Goal: Transaction & Acquisition: Register for event/course

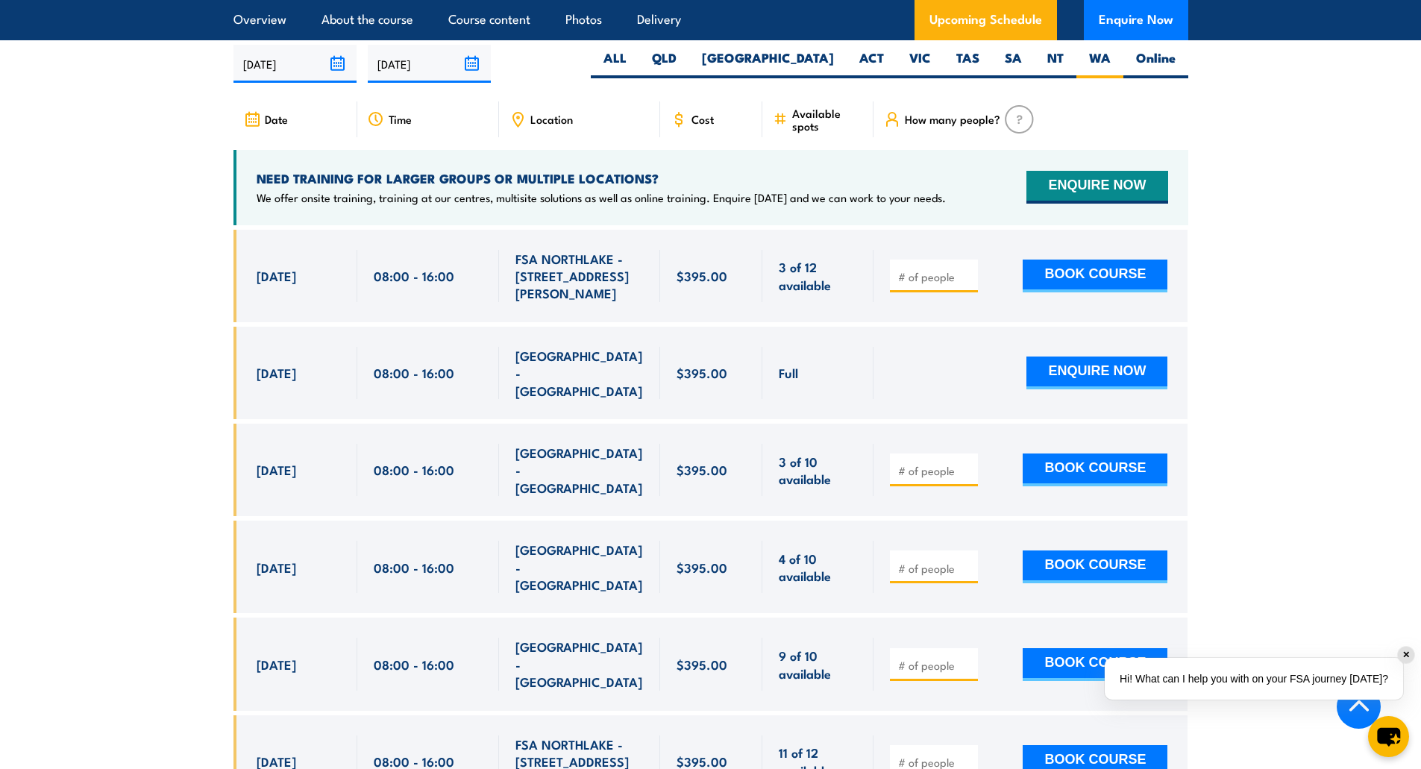
scroll to position [2770, 0]
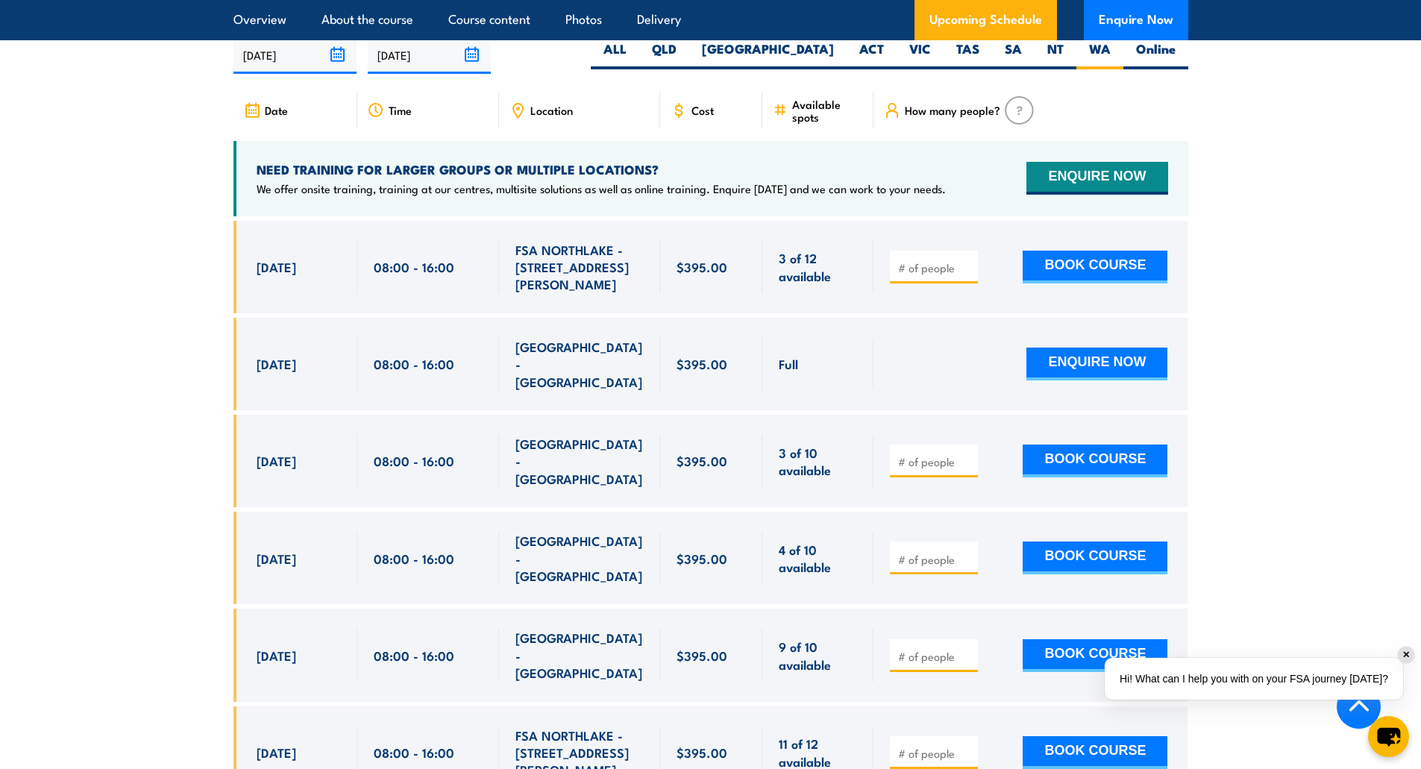
click at [921, 444] on div at bounding box center [934, 460] width 88 height 33
click at [928, 454] on input "number" at bounding box center [935, 461] width 75 height 15
type input "2"
click at [1097, 444] on button "BOOK COURSE" at bounding box center [1094, 460] width 145 height 33
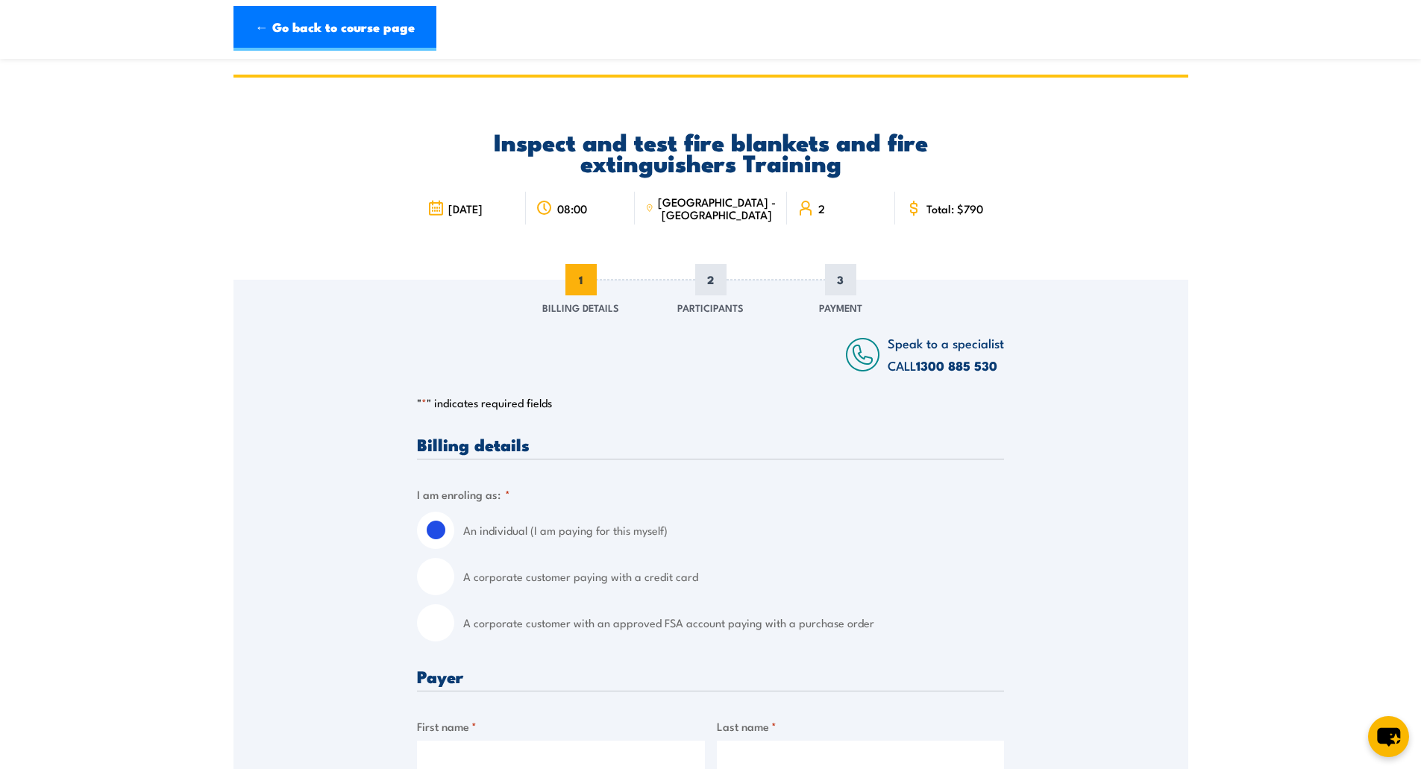
scroll to position [149, 0]
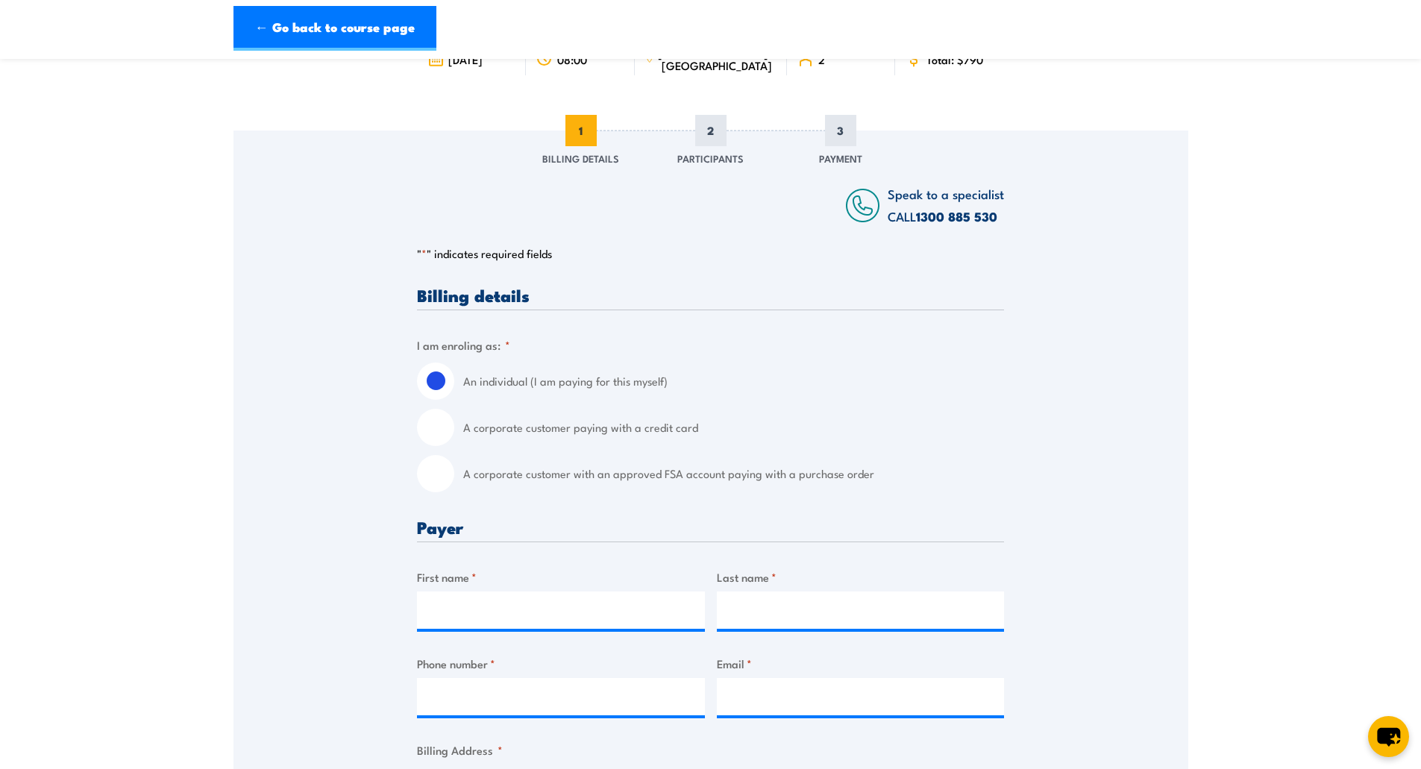
click at [444, 432] on input "A corporate customer paying with a credit card" at bounding box center [435, 427] width 37 height 37
radio input "true"
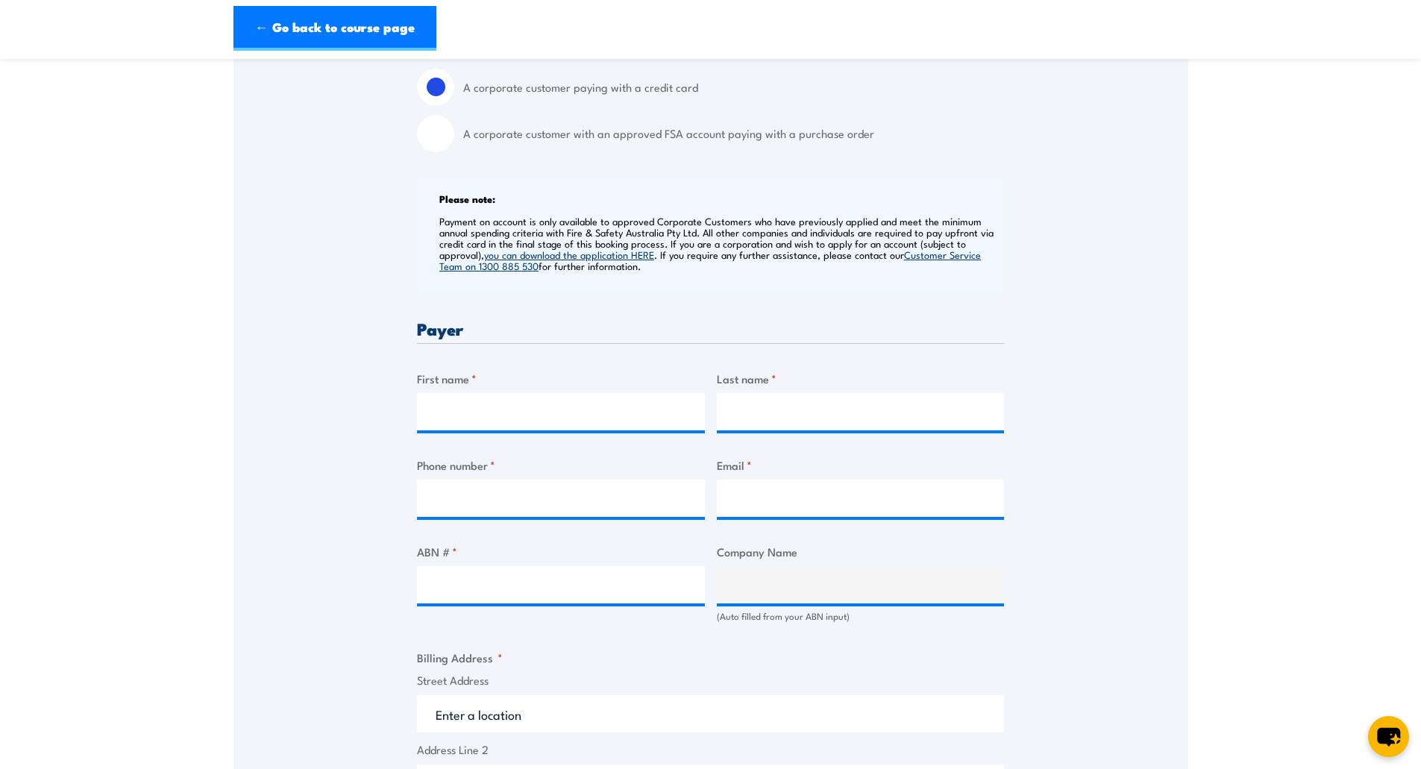
scroll to position [522, 0]
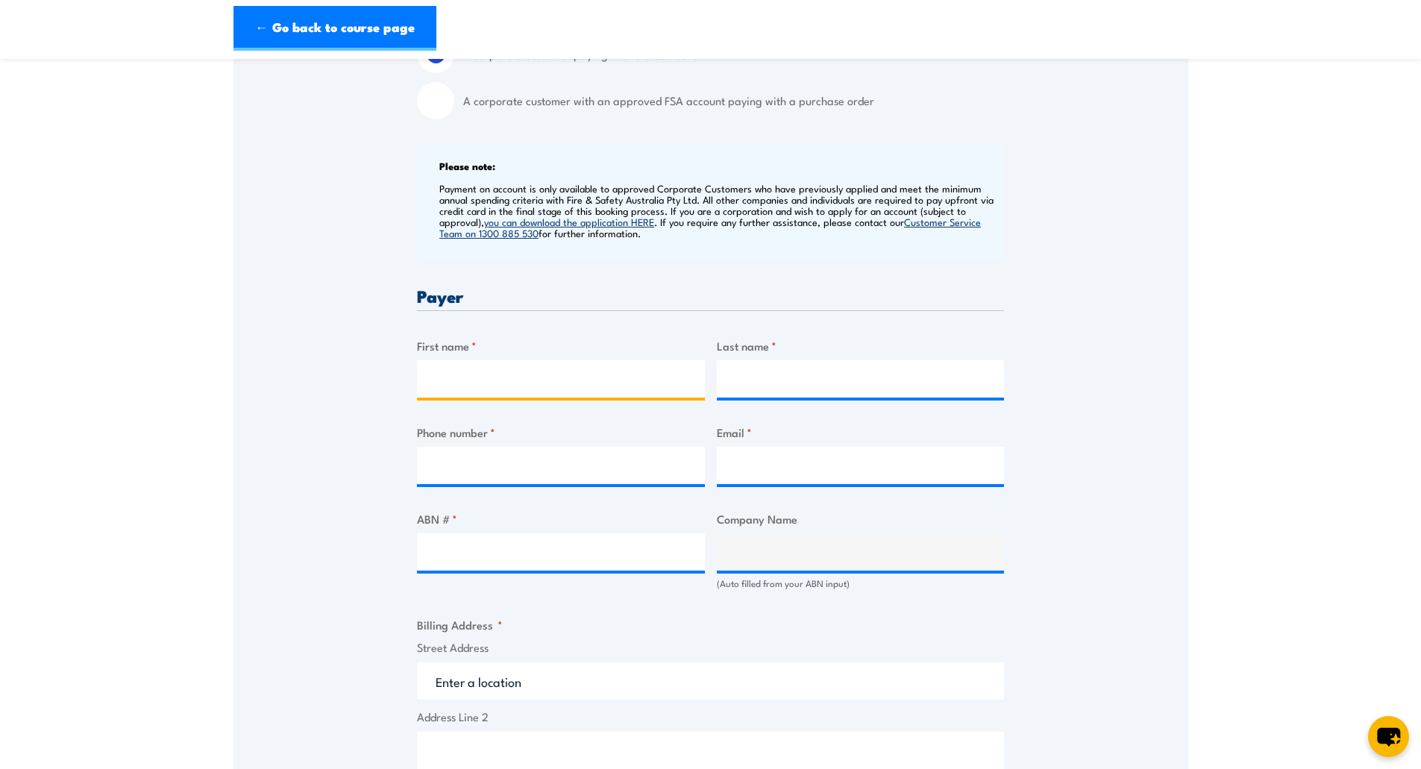
click at [457, 376] on input "First name *" at bounding box center [561, 378] width 288 height 37
type input "Ebony"
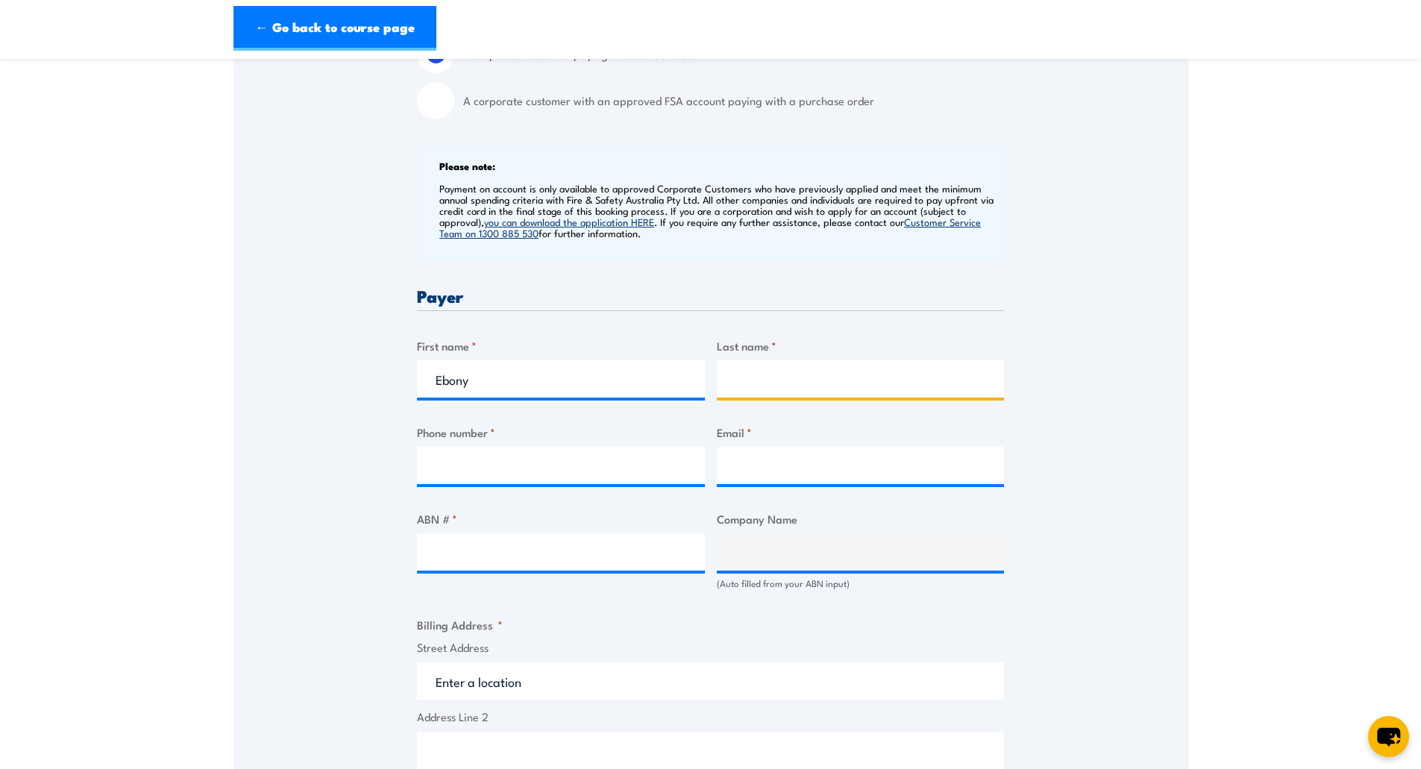
click at [764, 371] on input "Last name *" at bounding box center [861, 378] width 288 height 37
type input "[PERSON_NAME]"
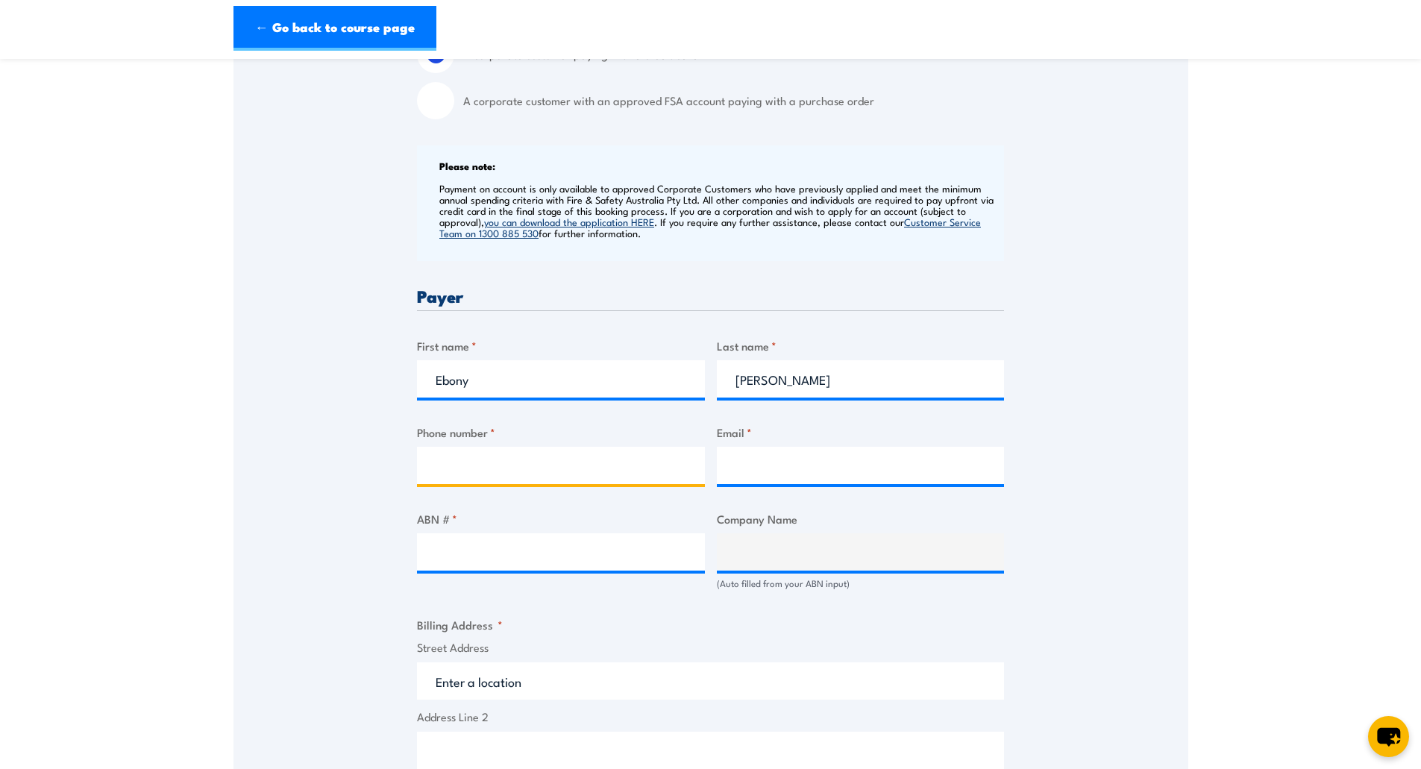
click at [501, 456] on input "Phone number *" at bounding box center [561, 465] width 288 height 37
type input "1300911535"
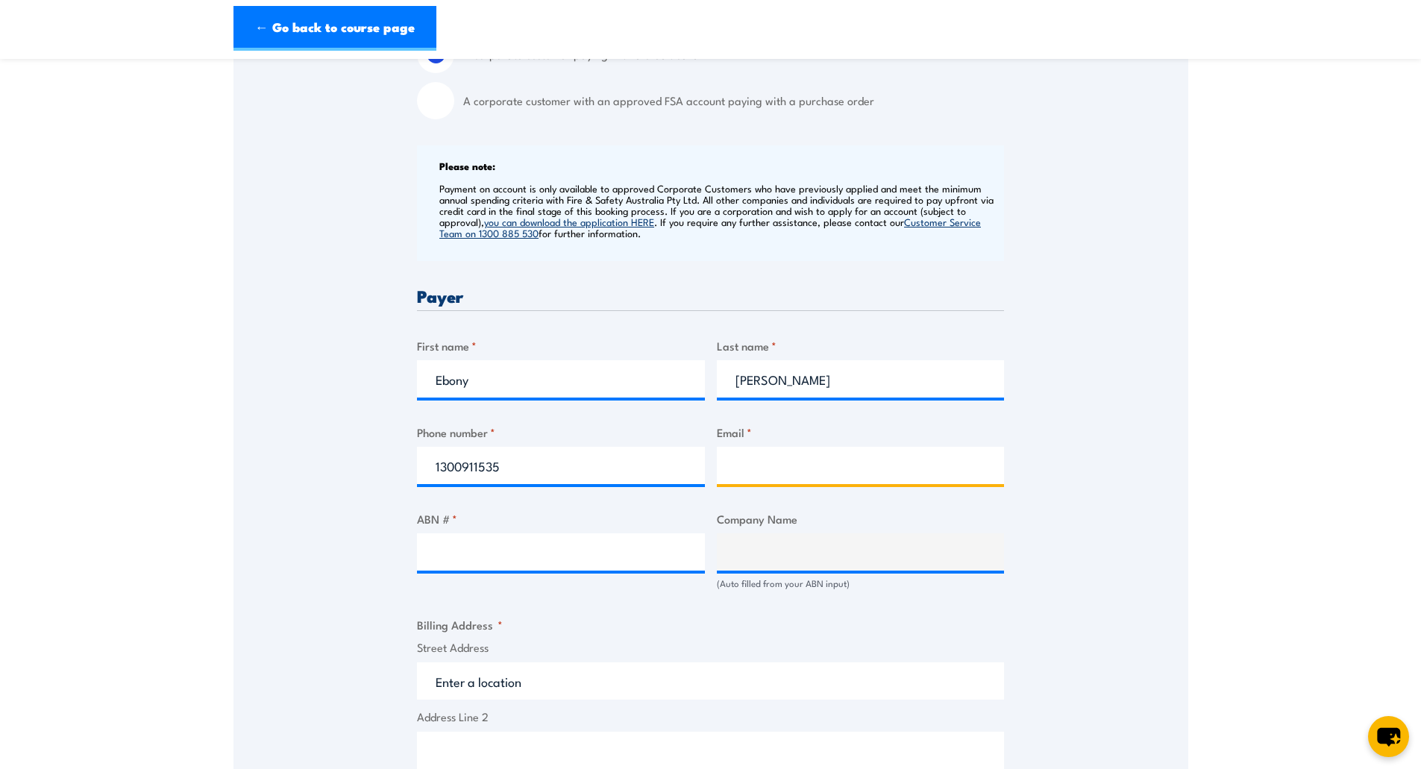
click at [796, 466] on input "Email *" at bounding box center [861, 465] width 288 height 37
type input "[EMAIL_ADDRESS][DOMAIN_NAME]"
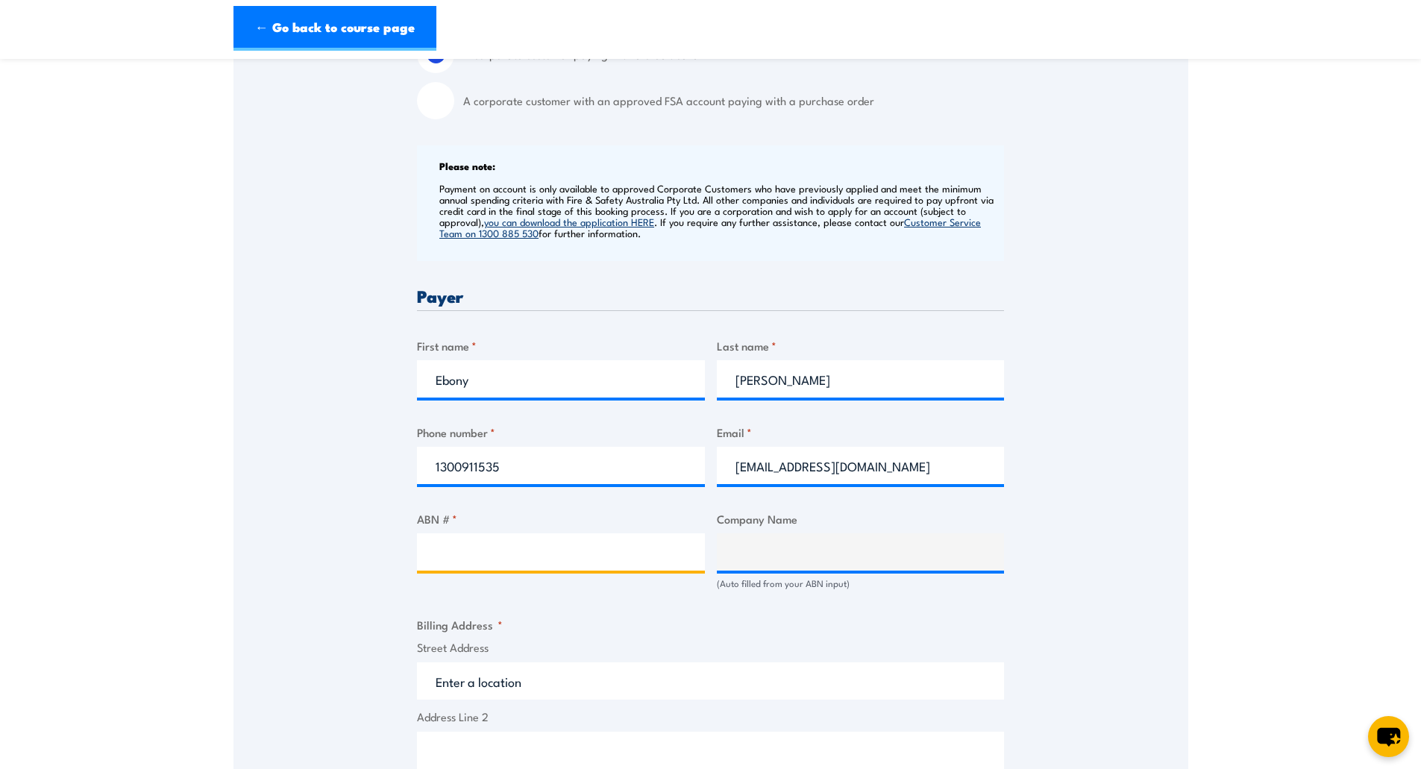
click at [502, 550] on input "ABN # *" at bounding box center [561, 551] width 288 height 37
click at [474, 562] on input "ABN # *" at bounding box center [561, 551] width 288 height 37
paste input "52 132 968 800"
type input "52 132 968 800"
click at [807, 629] on fieldset "Billing Address * Street Address Address Line 2 City State / Province / Region …" at bounding box center [710, 768] width 587 height 291
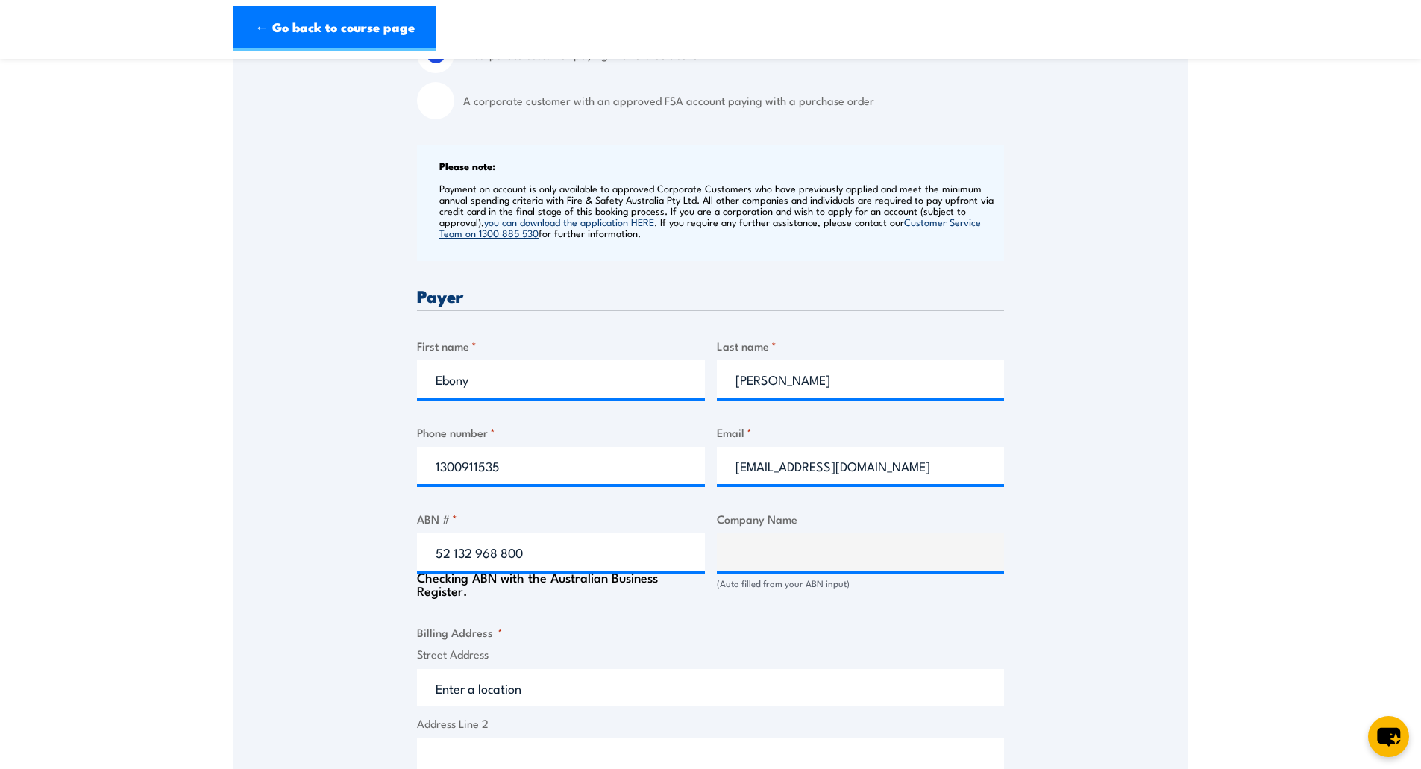
type input "WHITTENS PTY LIMITED"
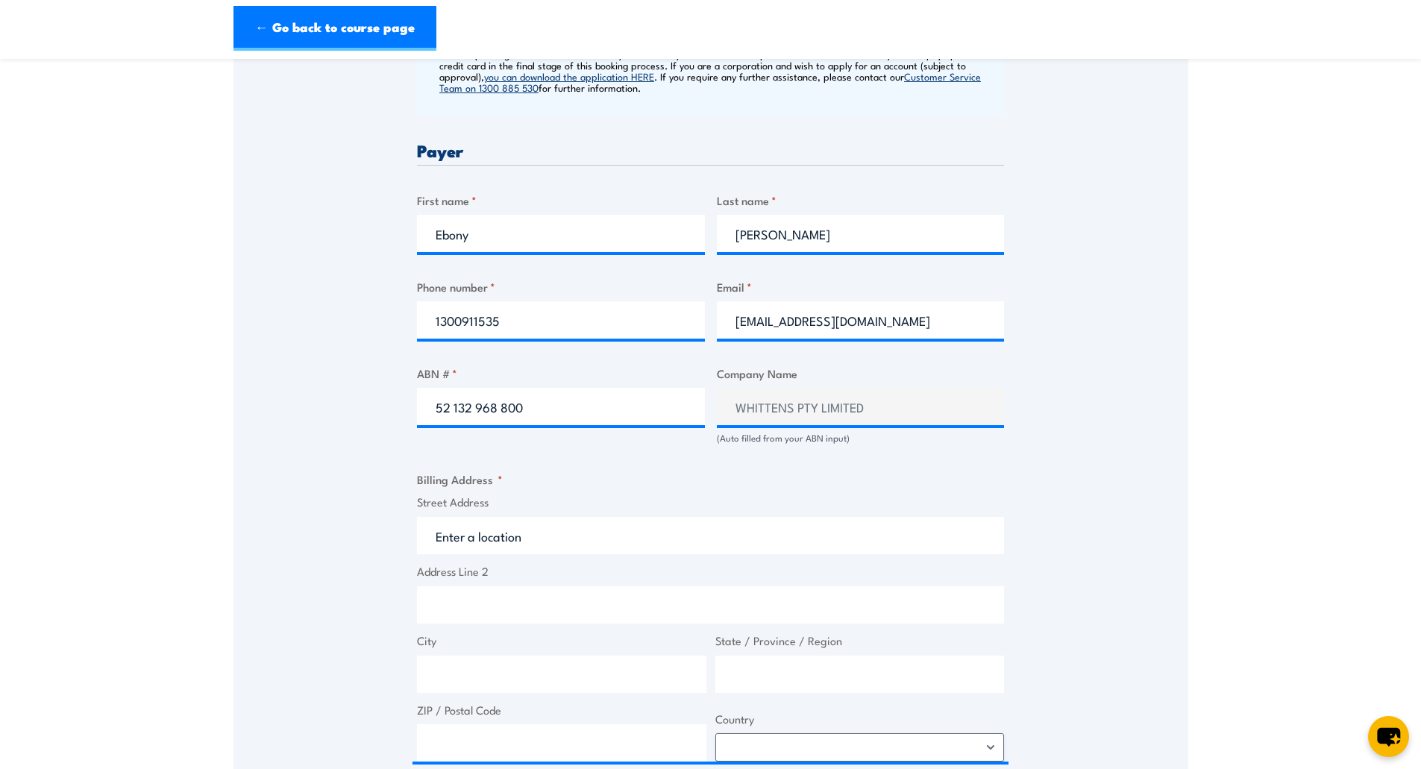
scroll to position [671, 0]
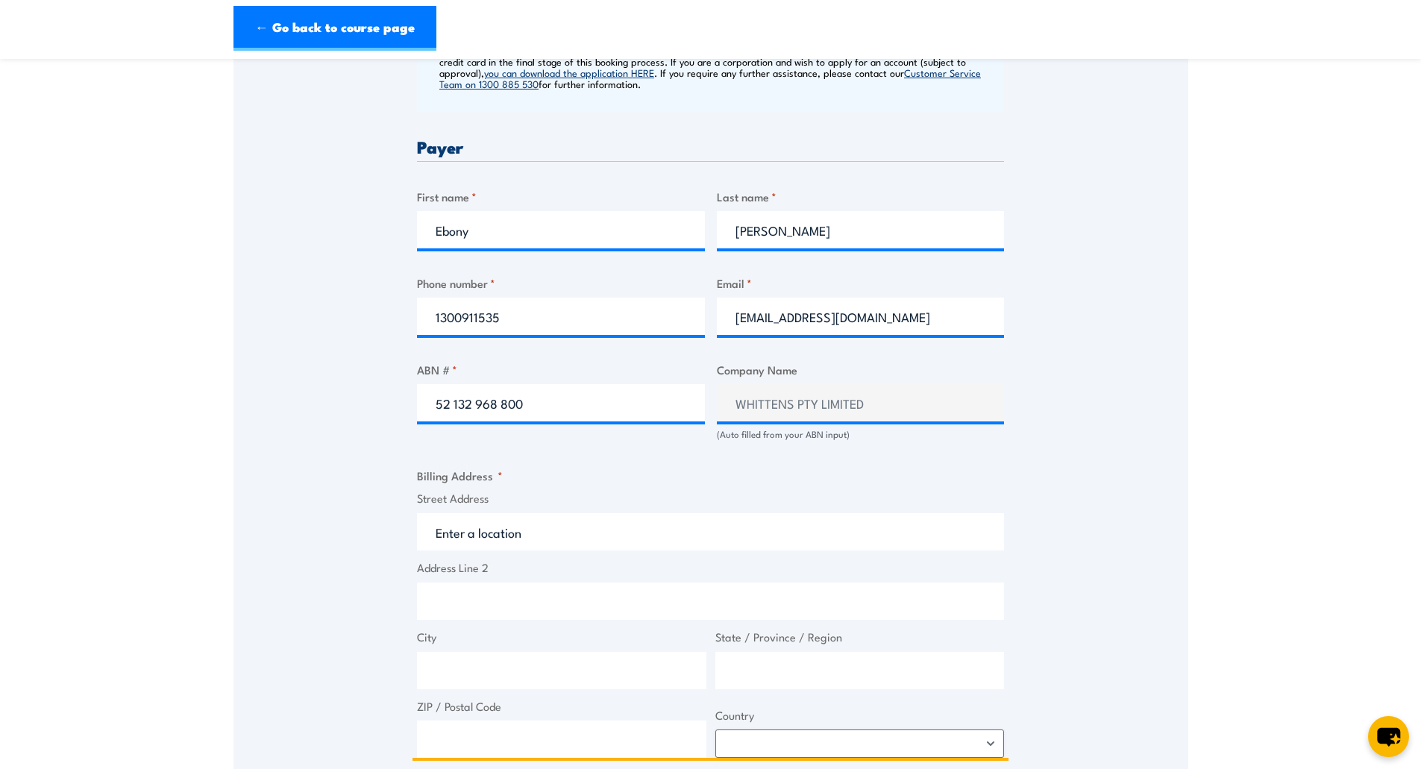
click at [442, 542] on input "Street Address" at bounding box center [710, 531] width 587 height 37
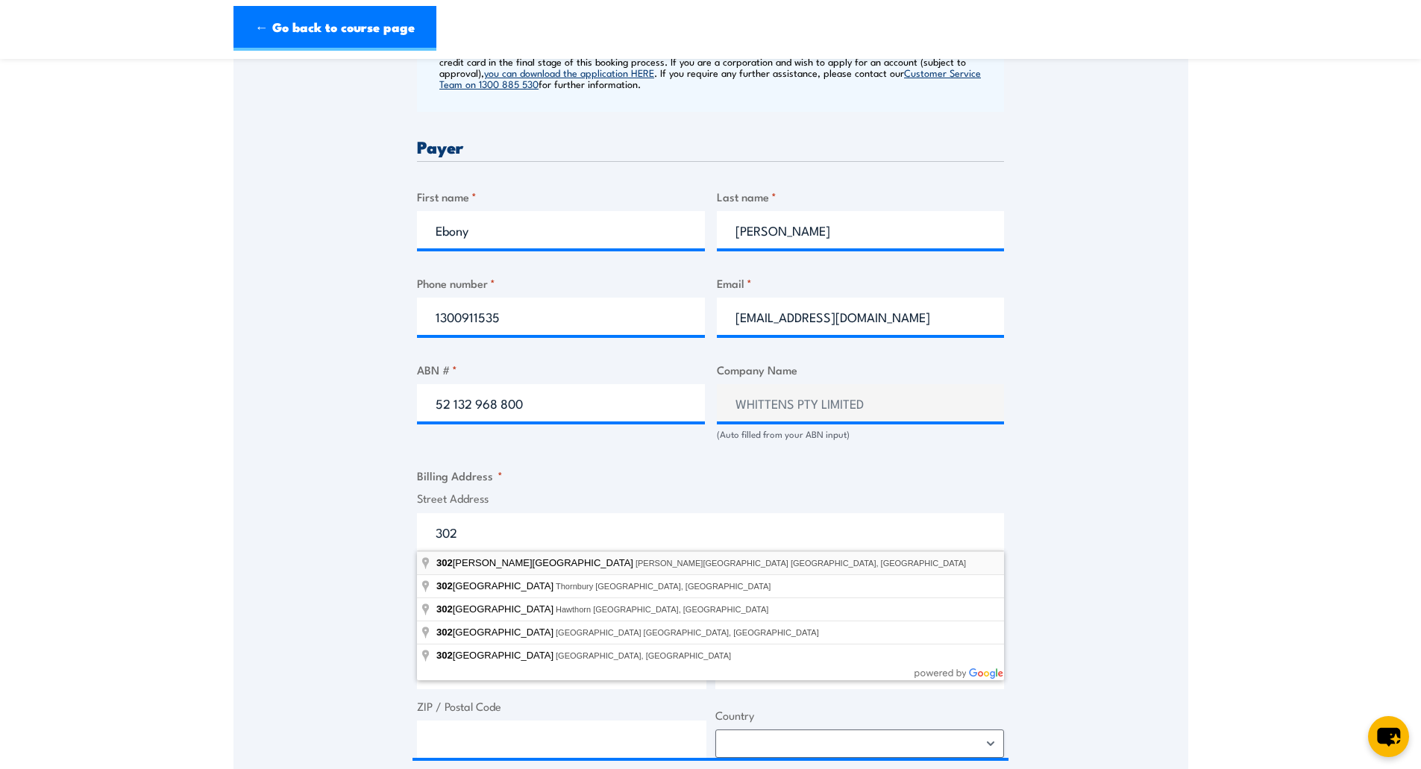
type input "[STREET_ADDRESS][PERSON_NAME][PERSON_NAME]"
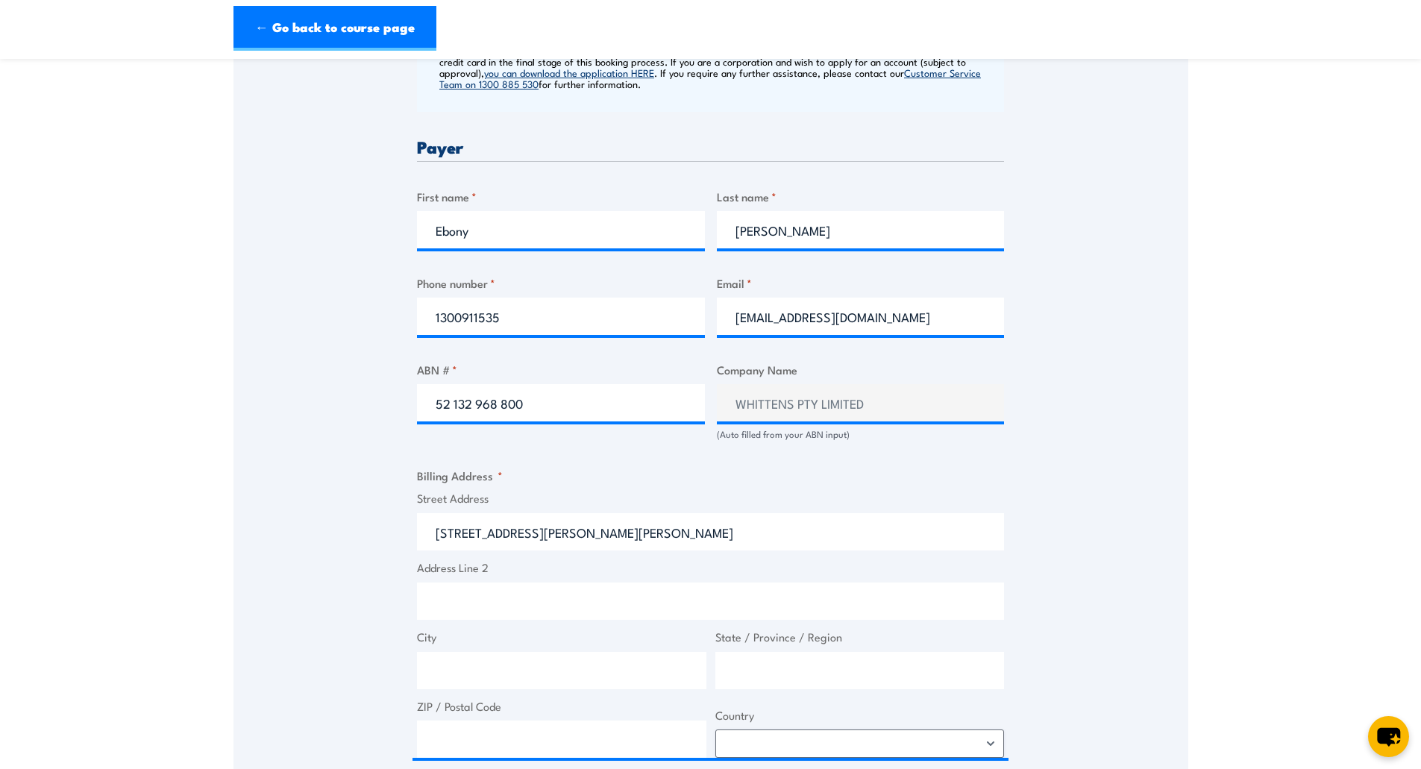
type input "[STREET_ADDRESS][PERSON_NAME]"
type input "[PERSON_NAME][GEOGRAPHIC_DATA]"
type input "[GEOGRAPHIC_DATA]"
type input "6017"
select select "[GEOGRAPHIC_DATA]"
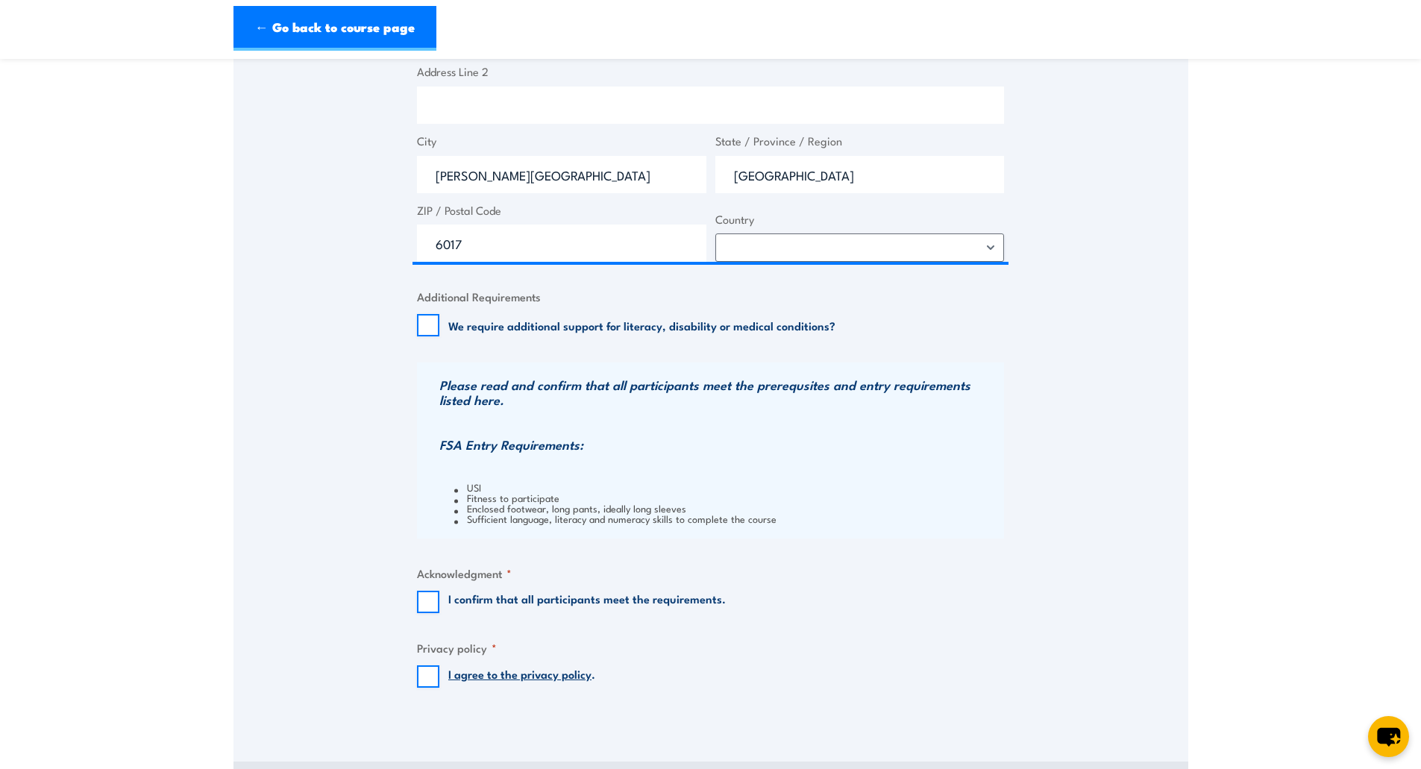
scroll to position [1193, 0]
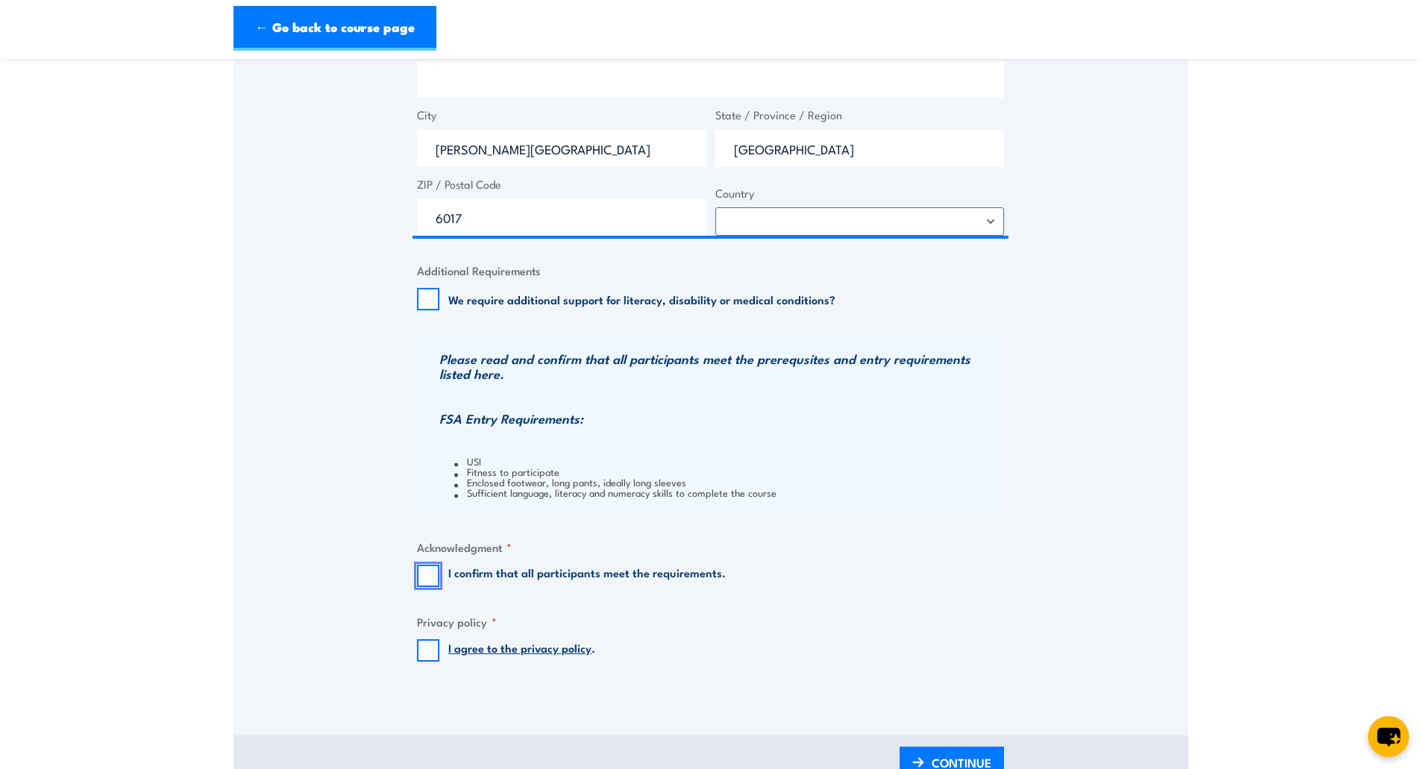
click at [432, 574] on input "I confirm that all participants meet the requirements." at bounding box center [428, 576] width 22 height 22
checkbox input "true"
click at [428, 644] on input "I agree to the privacy policy ." at bounding box center [428, 650] width 22 height 22
checkbox input "true"
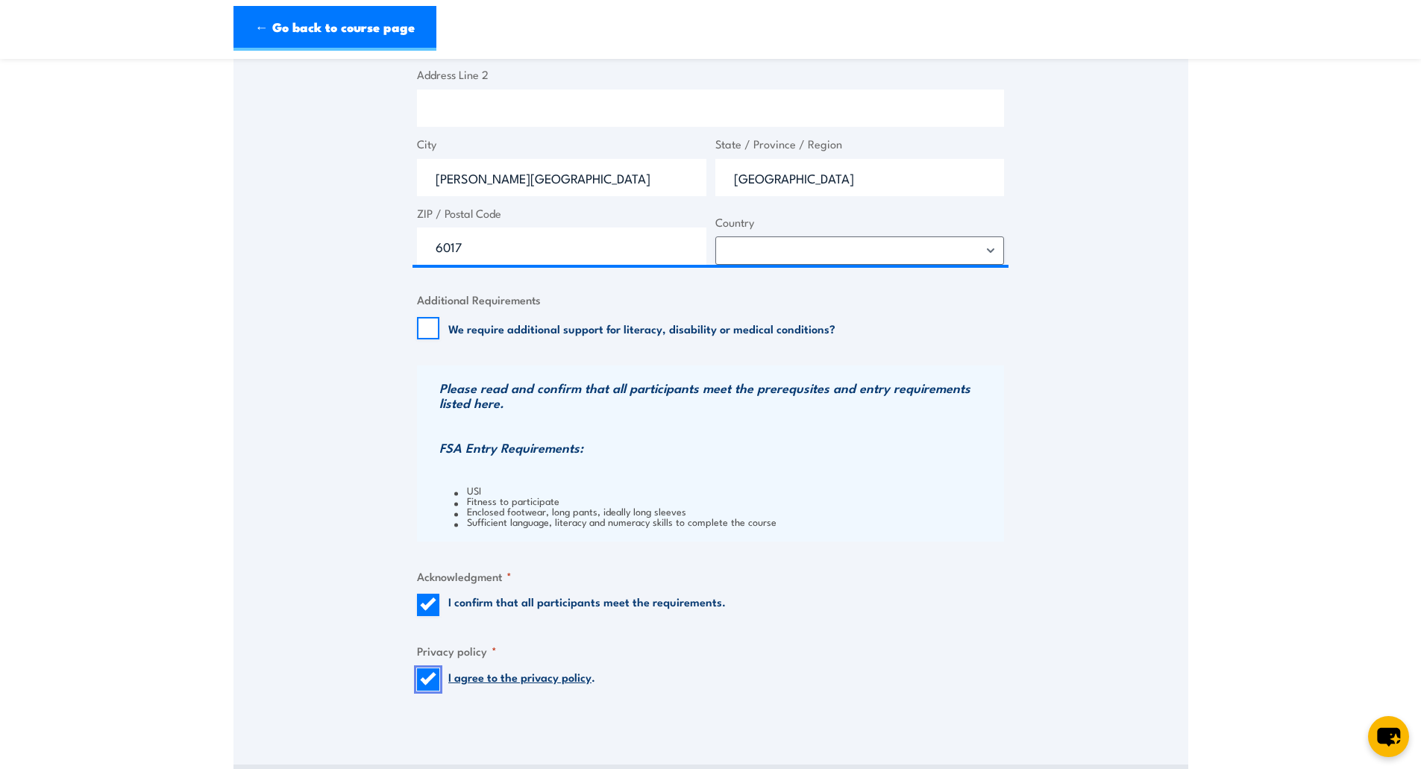
scroll to position [1342, 0]
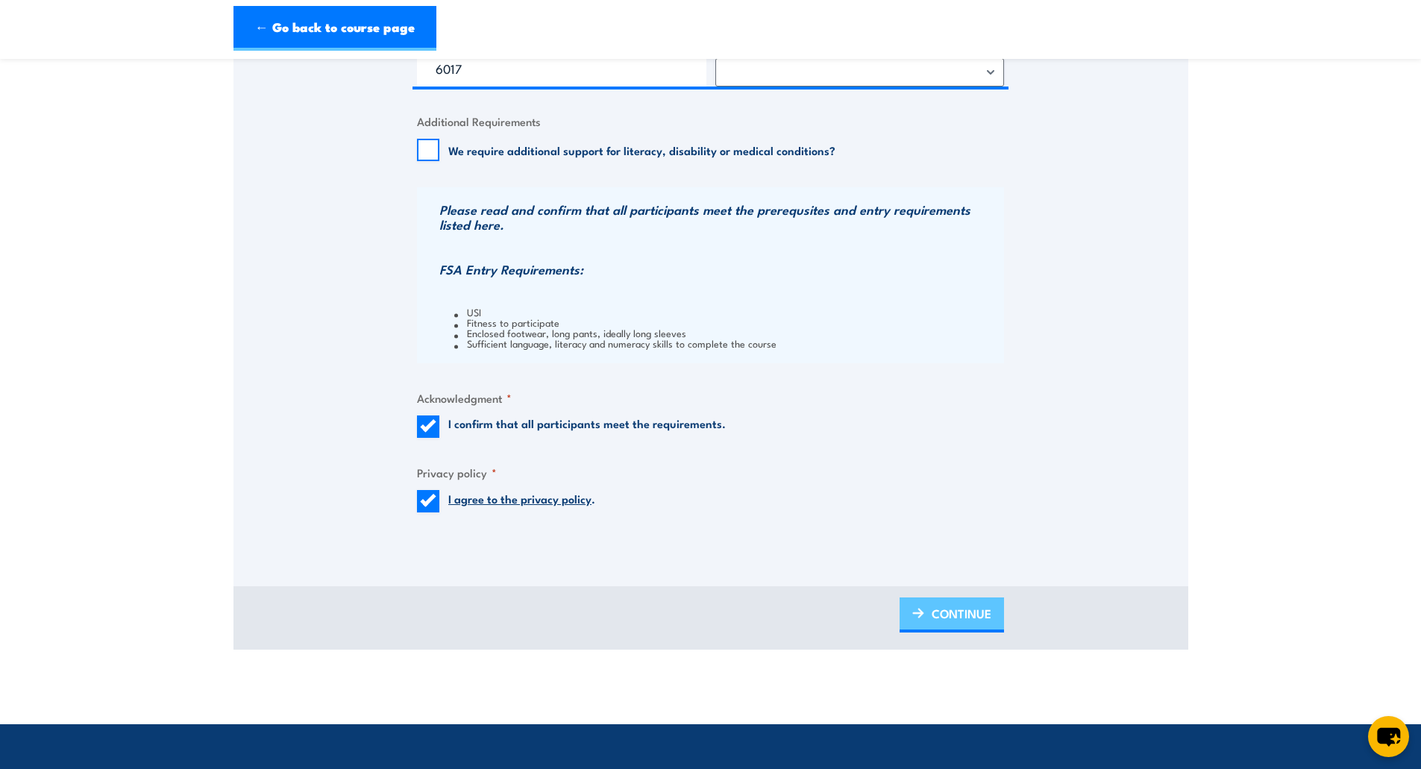
click at [968, 601] on span "CONTINUE" at bounding box center [961, 614] width 60 height 40
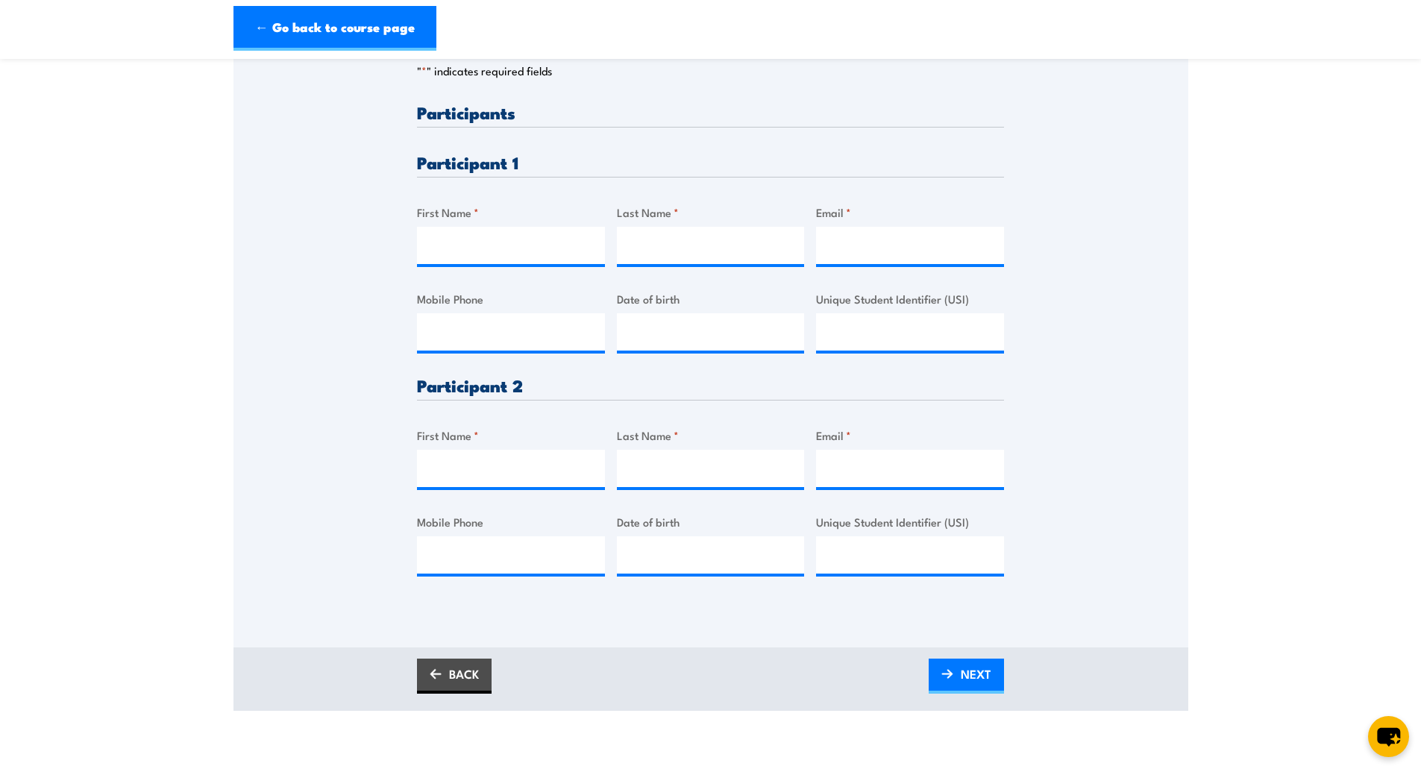
scroll to position [298, 0]
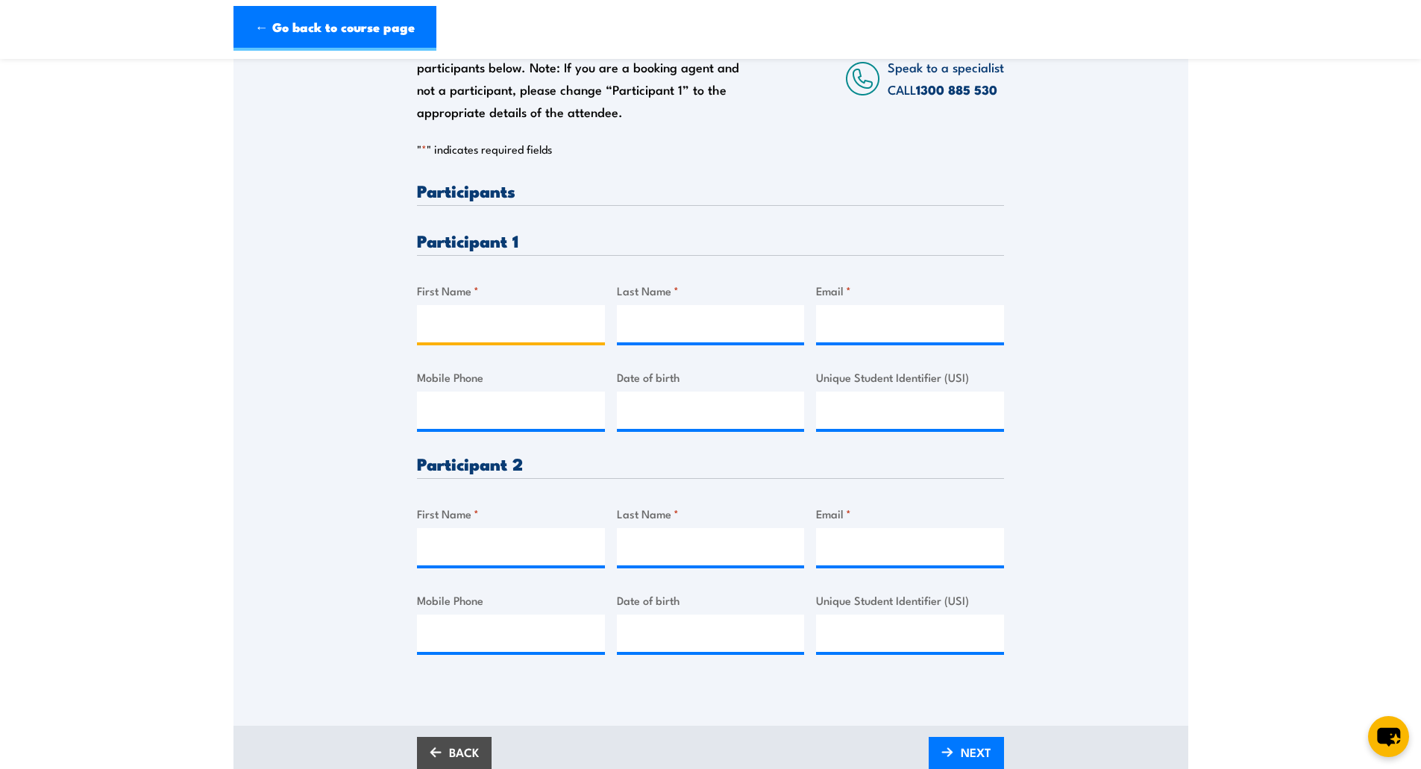
click at [500, 326] on input "First Name *" at bounding box center [511, 323] width 188 height 37
type input "[PERSON_NAME]"
click at [697, 322] on input "Last Name *" at bounding box center [711, 323] width 188 height 37
type input "Summerfield"
click at [840, 324] on input "Email *" at bounding box center [910, 323] width 188 height 37
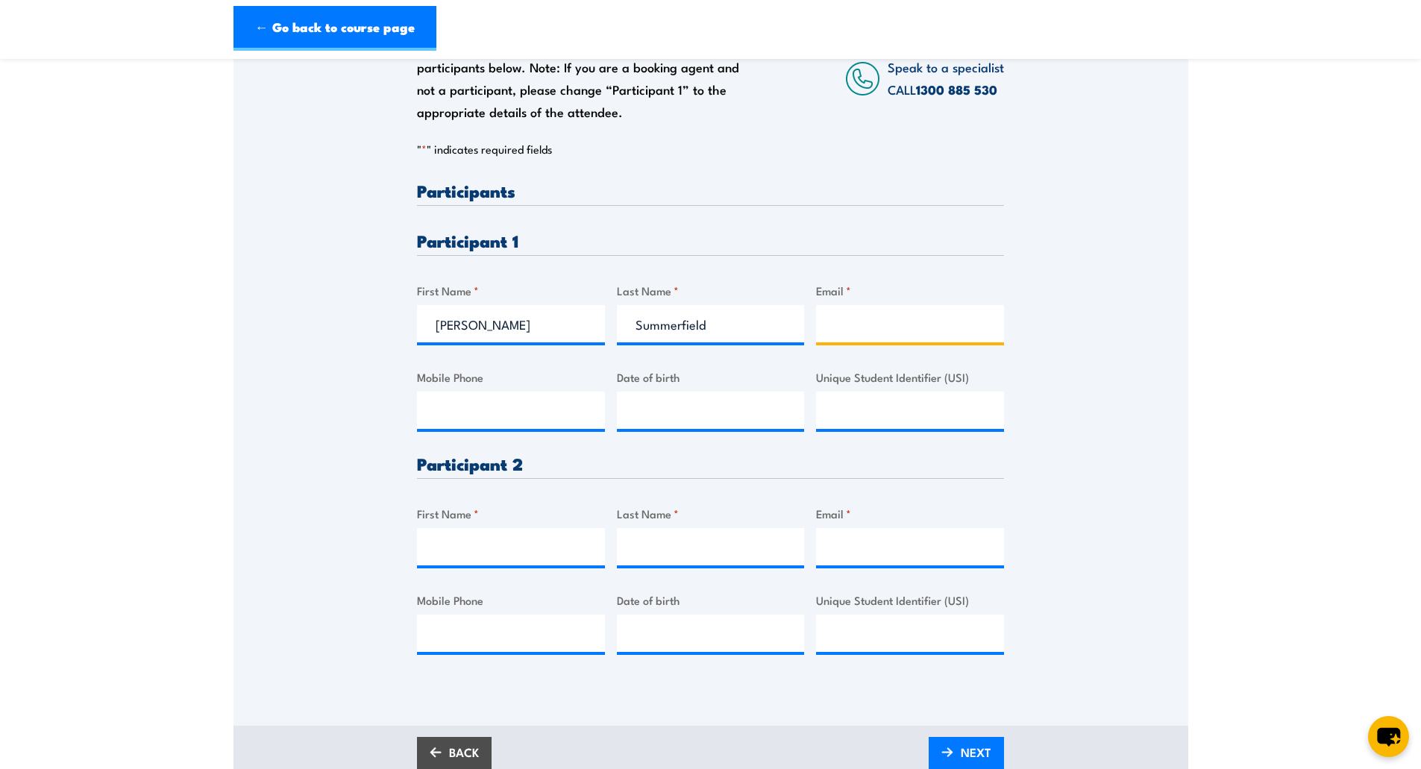
paste input "[EMAIL_ADDRESS][DOMAIN_NAME]"
type input "[EMAIL_ADDRESS][DOMAIN_NAME]"
click at [539, 407] on input "Mobile Phone" at bounding box center [511, 409] width 188 height 37
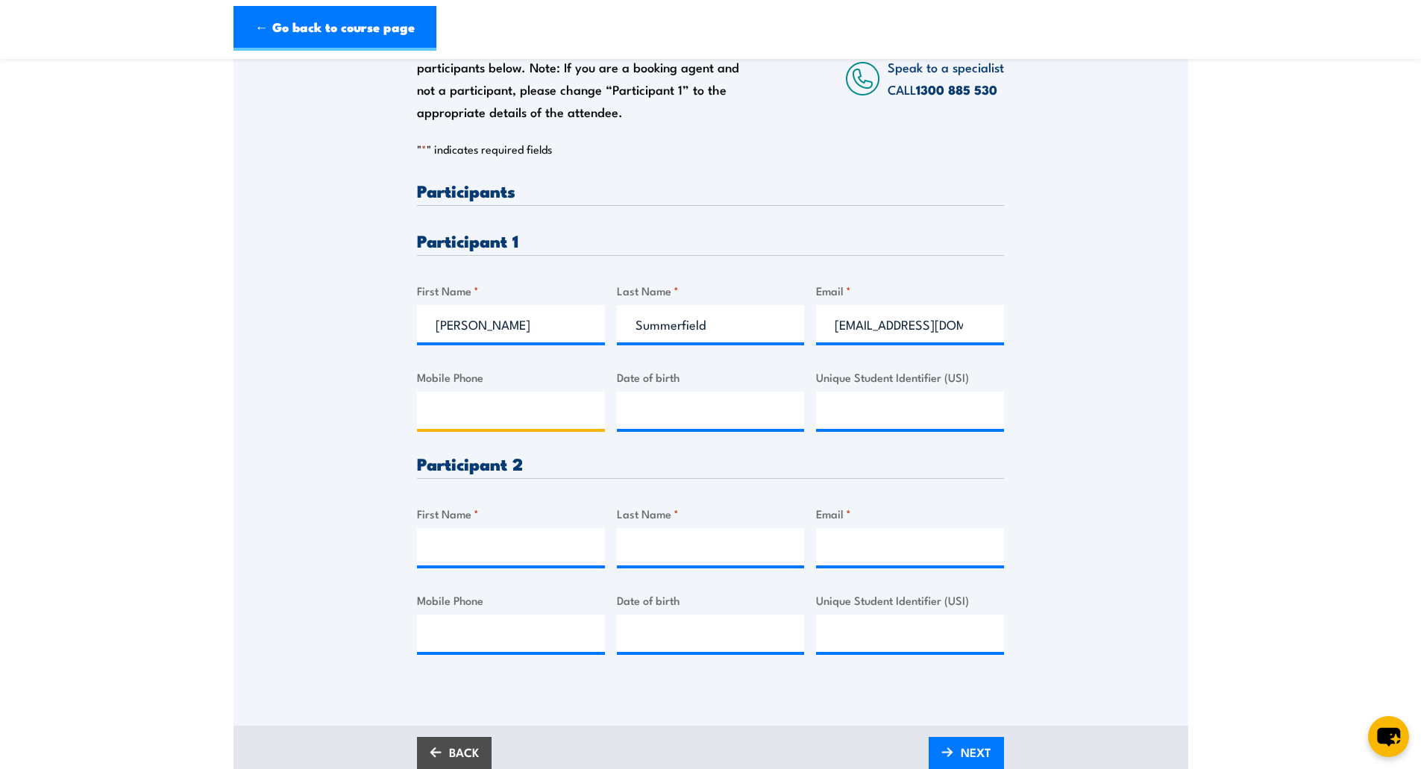
paste input "0439 928 233"
type input "0439 928 233"
click at [306, 523] on div "Please provide names and contact details for each of the participants below. No…" at bounding box center [710, 332] width 955 height 702
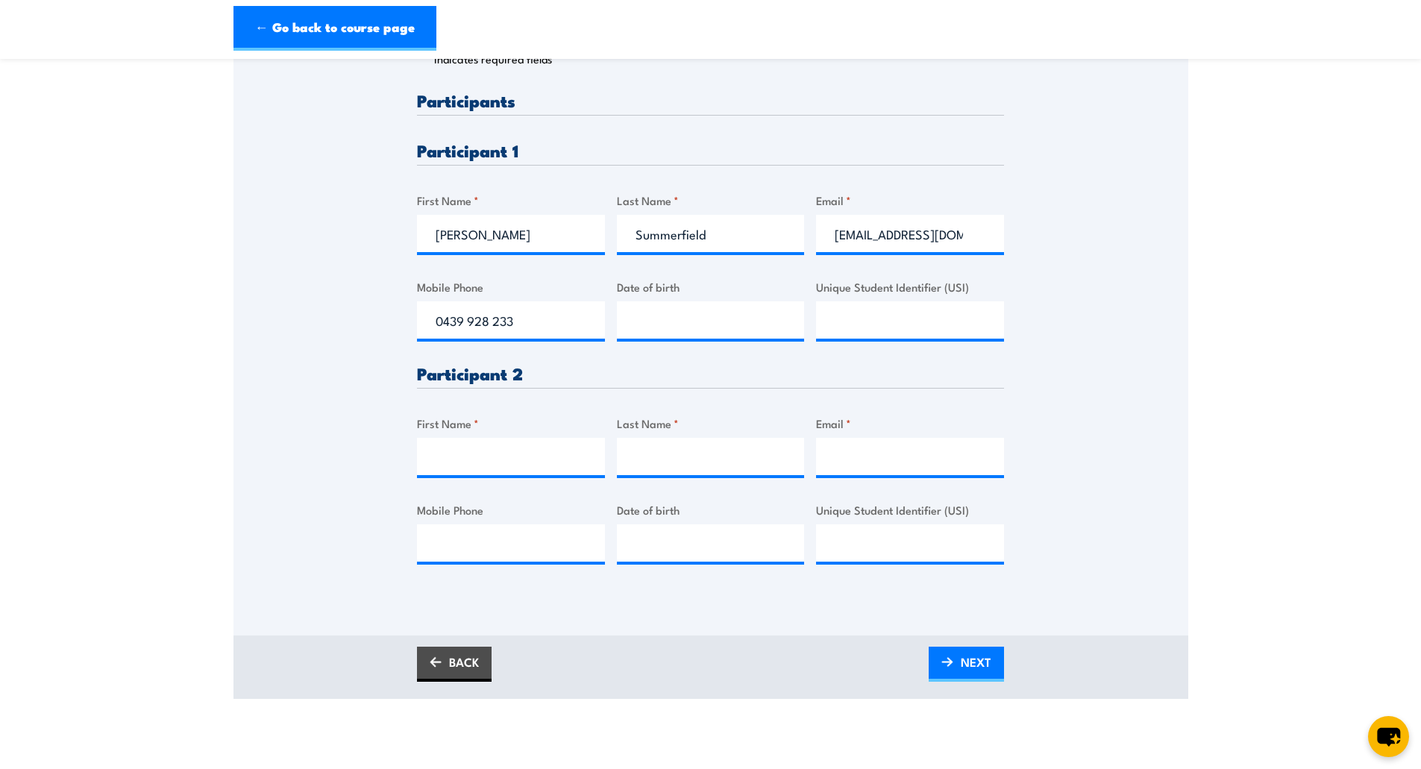
scroll to position [447, 0]
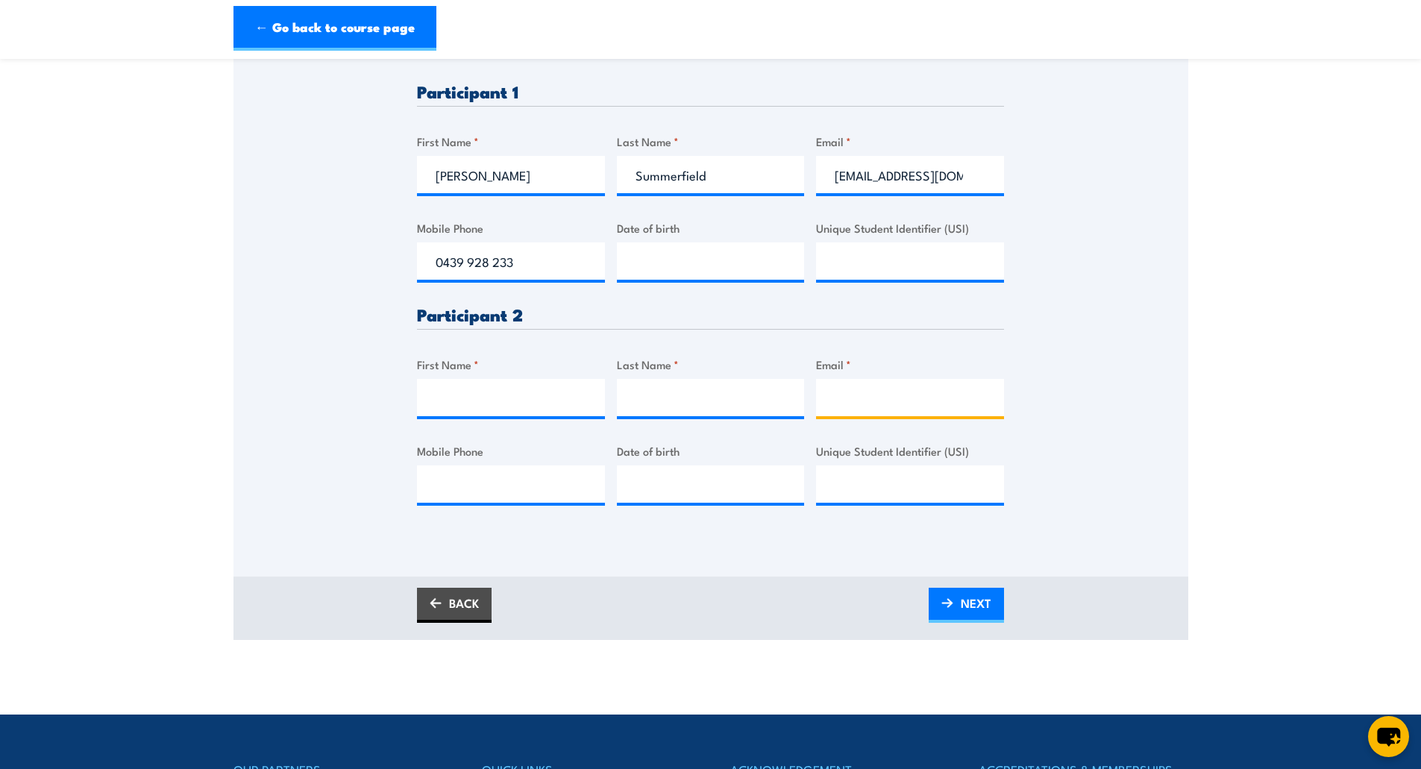
click at [881, 398] on input "Email *" at bounding box center [910, 397] width 188 height 37
paste input "[EMAIL_ADDRESS][DOMAIN_NAME]"
type input "[EMAIL_ADDRESS][DOMAIN_NAME]"
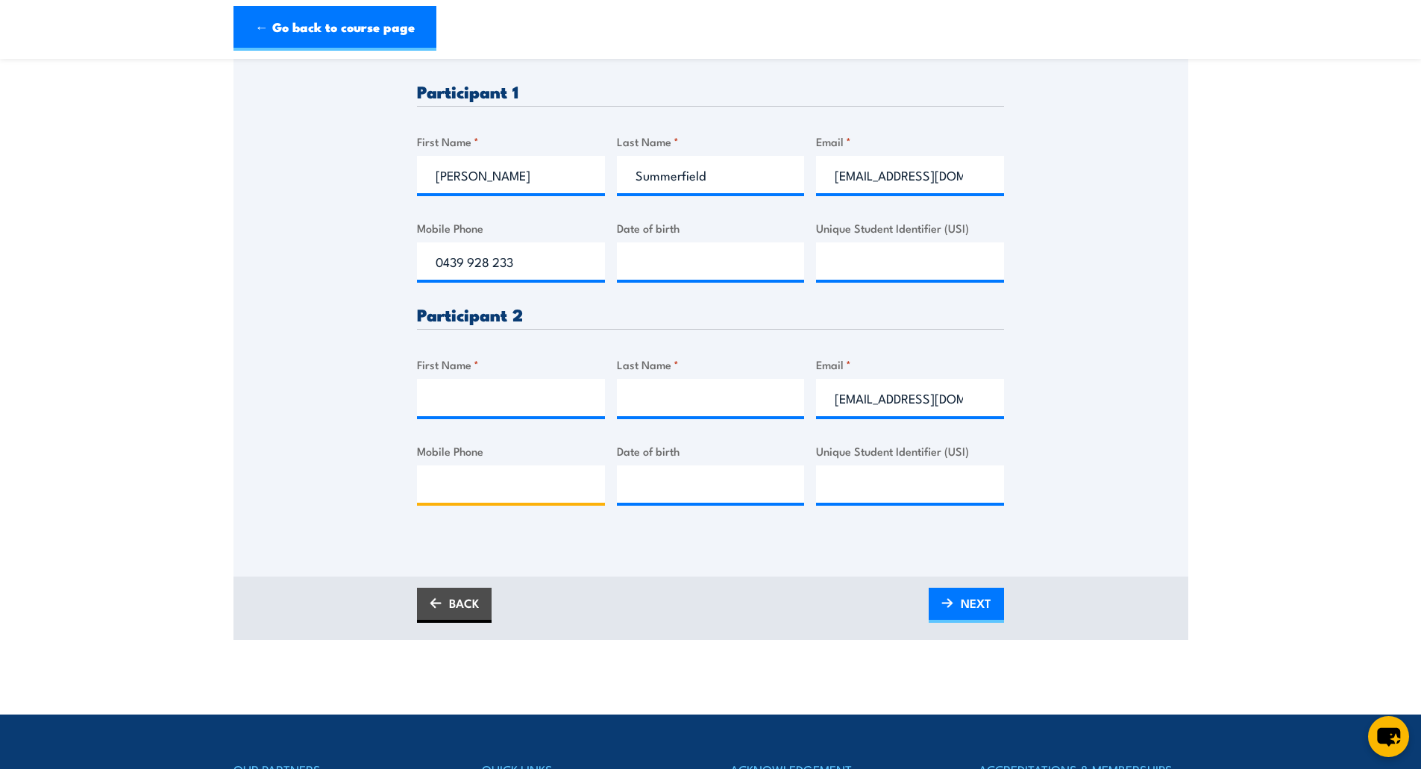
click at [477, 479] on input "Mobile Phone" at bounding box center [511, 483] width 188 height 37
paste input "0448 650 403"
type input "0448 650 403"
click at [444, 395] on input "First Name *" at bounding box center [511, 397] width 188 height 37
type input "[PERSON_NAME]"
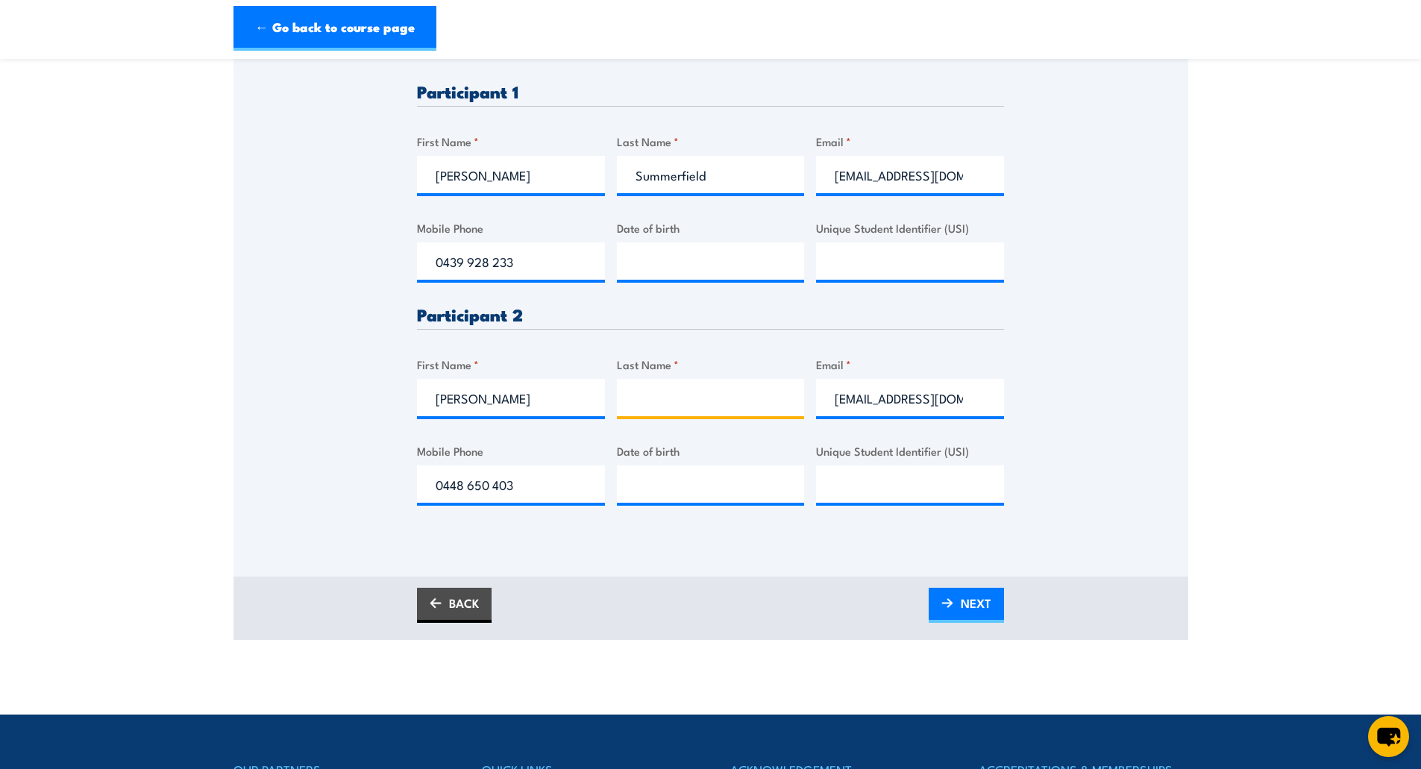
click at [676, 388] on input "Last Name *" at bounding box center [711, 397] width 188 height 37
type input "[PERSON_NAME]"
click at [1234, 524] on section "Inspect and test fire blankets and fire extinguishers Training [DATE] 08:00 2 "…" at bounding box center [710, 133] width 1421 height 1013
click at [979, 603] on span "NEXT" at bounding box center [975, 603] width 31 height 40
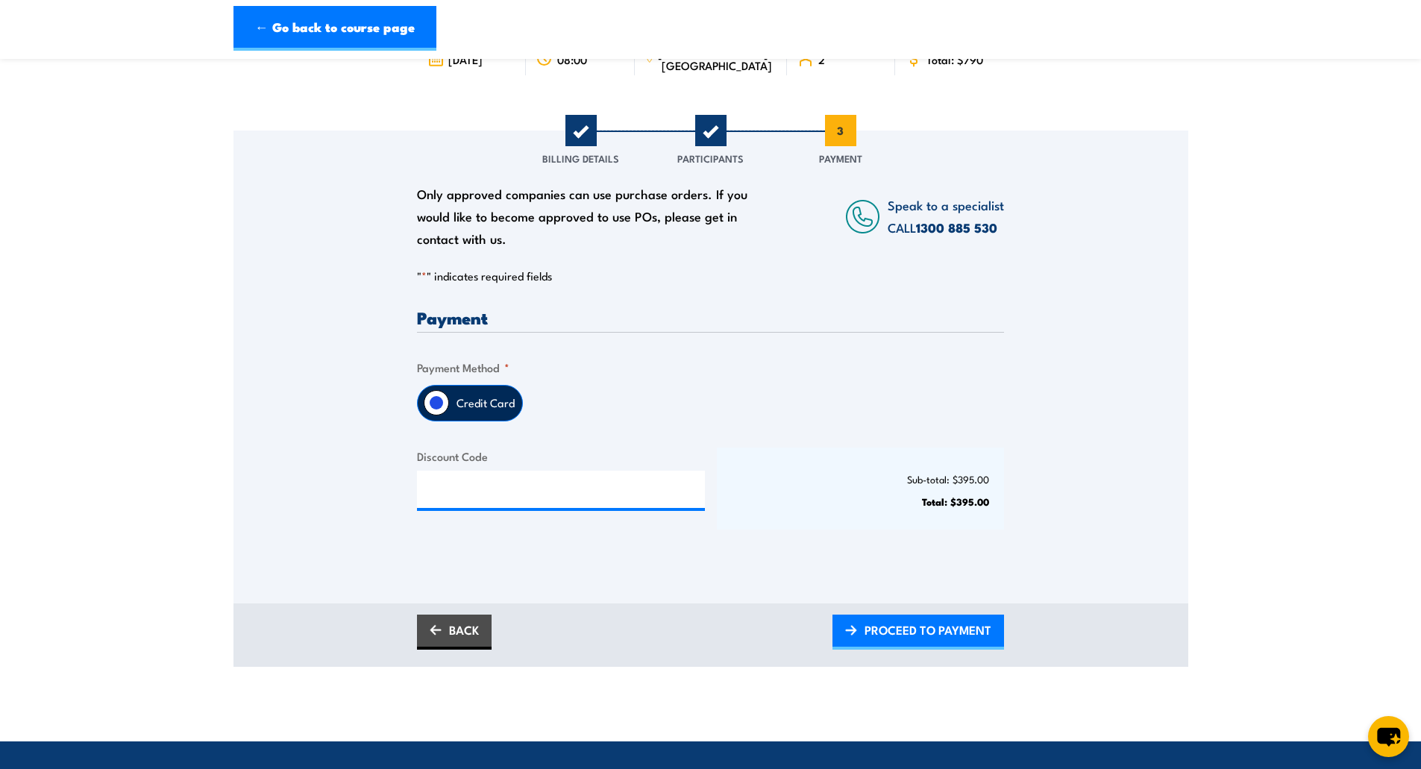
scroll to position [224, 0]
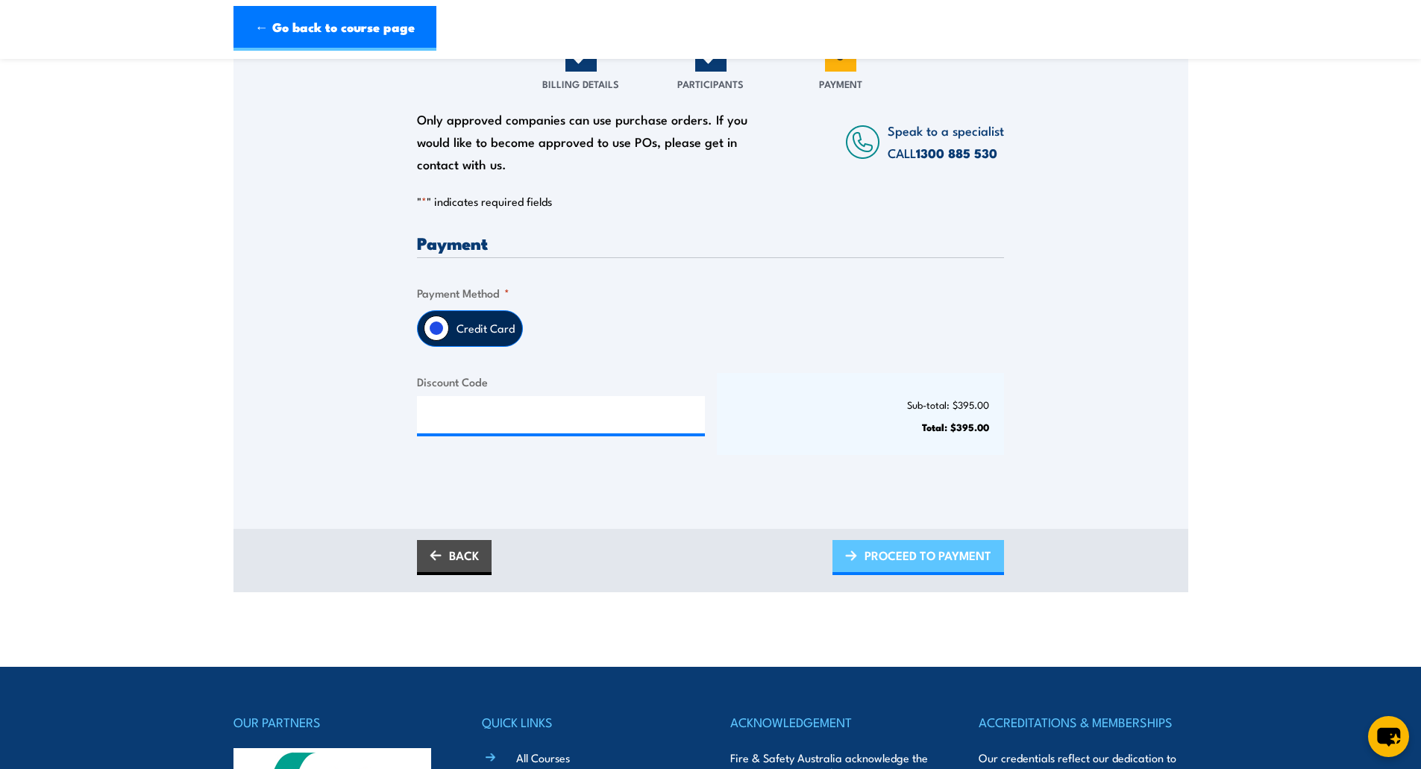
click at [975, 562] on span "PROCEED TO PAYMENT" at bounding box center [927, 555] width 127 height 40
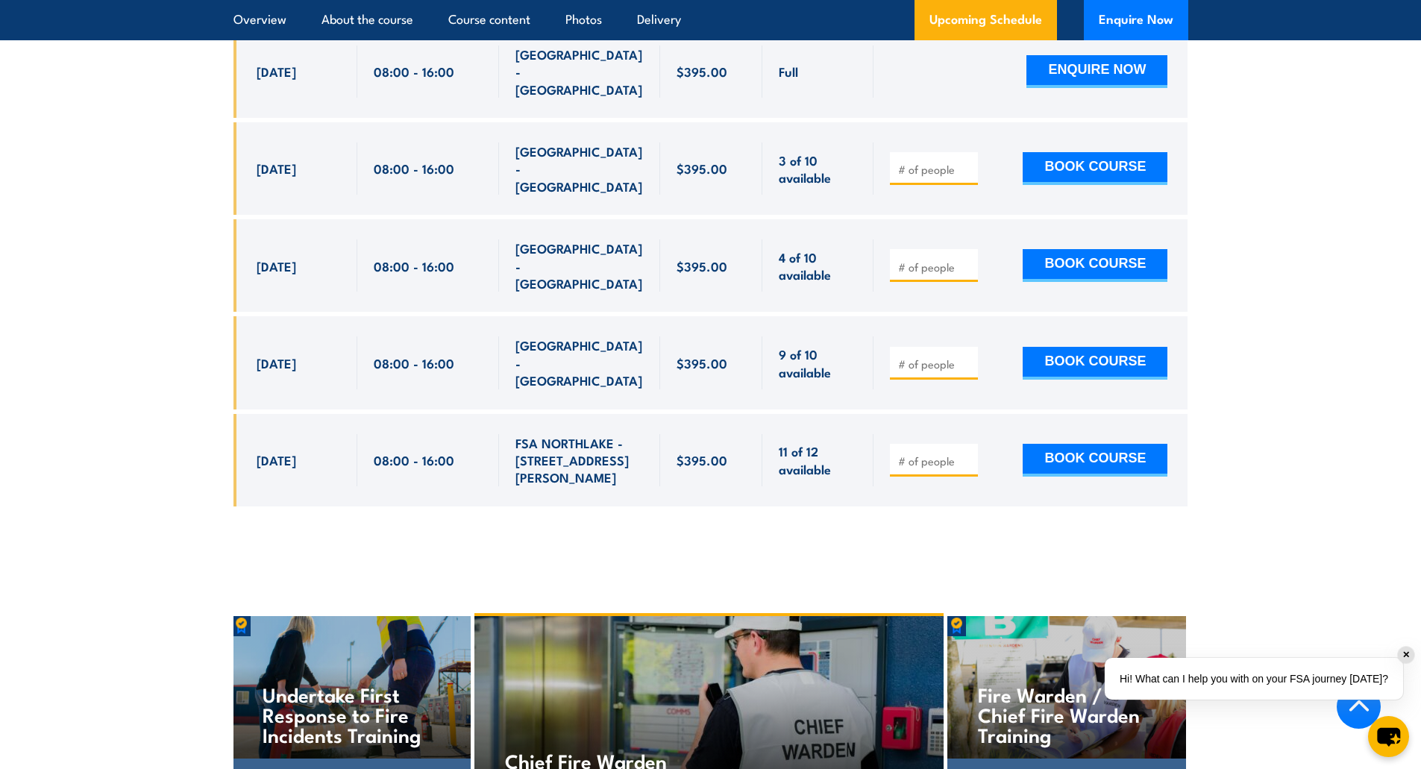
scroll to position [2908, 0]
